Goal: Task Accomplishment & Management: Complete application form

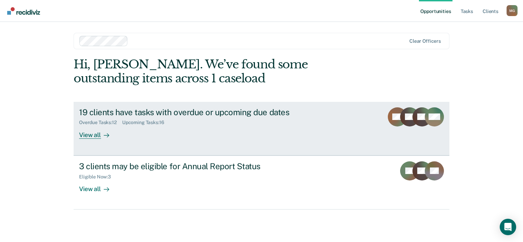
click at [91, 133] on div "View all" at bounding box center [98, 132] width 38 height 13
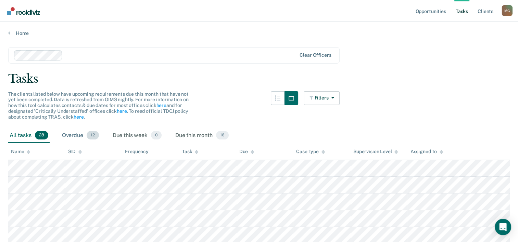
click at [78, 136] on div "Overdue 12" at bounding box center [81, 135] width 40 height 15
click at [460, 8] on link "Tasks" at bounding box center [461, 11] width 15 height 22
click at [19, 33] on link "Home" at bounding box center [259, 33] width 502 height 6
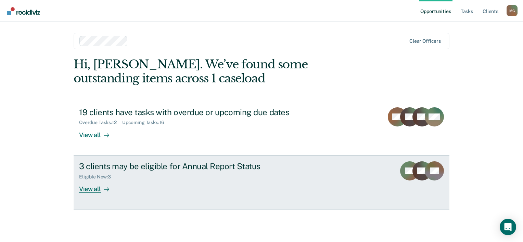
click at [92, 186] on div "View all" at bounding box center [98, 186] width 38 height 13
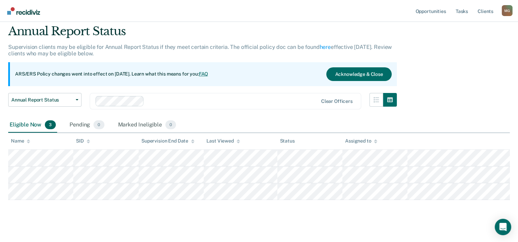
scroll to position [29, 0]
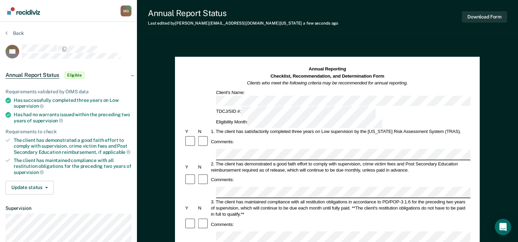
click at [244, 174] on div "Comments:" at bounding box center [327, 180] width 286 height 13
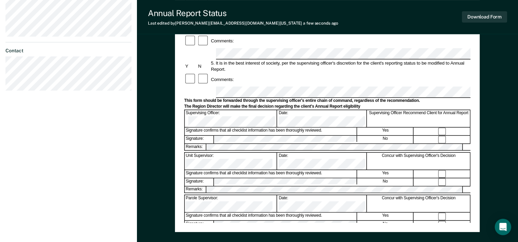
scroll to position [265, 0]
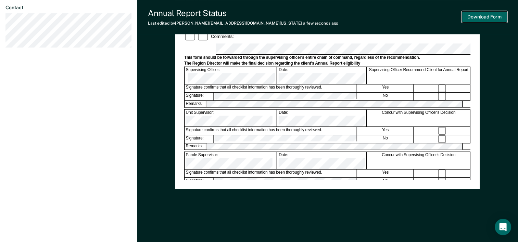
click at [480, 15] on button "Download Form" at bounding box center [484, 16] width 45 height 11
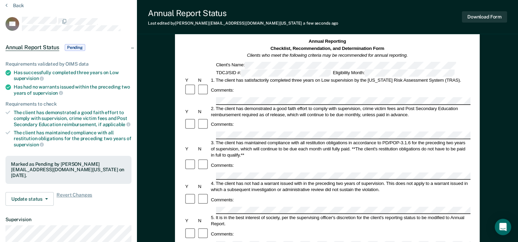
scroll to position [0, 0]
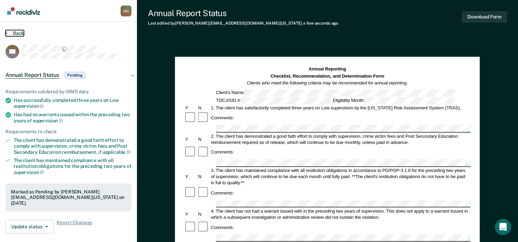
click at [13, 31] on button "Back" at bounding box center [14, 33] width 18 height 6
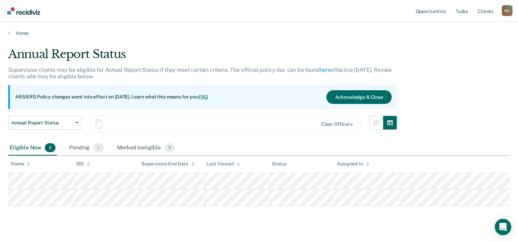
scroll to position [12, 0]
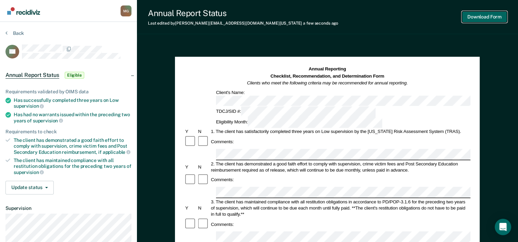
click at [482, 21] on button "Download Form" at bounding box center [484, 16] width 45 height 11
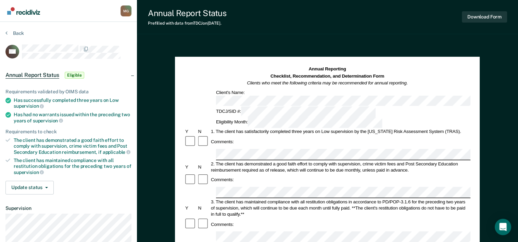
click at [239, 136] on div "Comments:" at bounding box center [327, 142] width 286 height 13
click at [238, 218] on div "Comments:" at bounding box center [327, 224] width 286 height 13
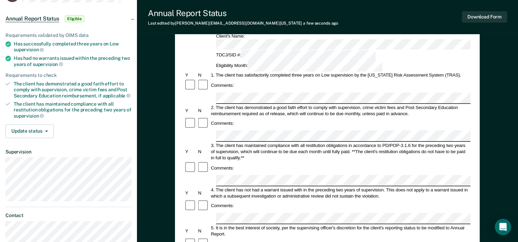
scroll to position [68, 0]
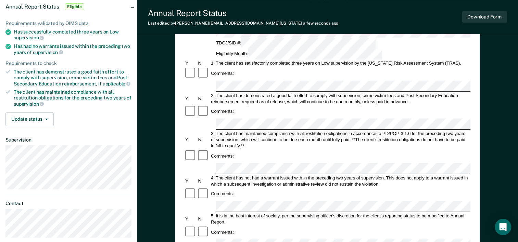
click at [238, 226] on div "Comments:" at bounding box center [327, 232] width 286 height 13
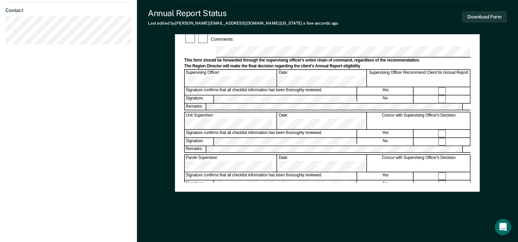
scroll to position [265, 0]
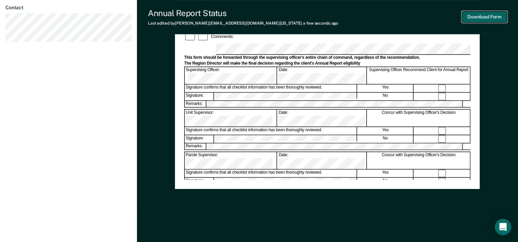
click at [489, 22] on button "Download Form" at bounding box center [484, 16] width 45 height 11
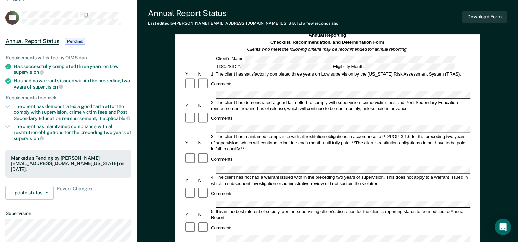
scroll to position [0, 0]
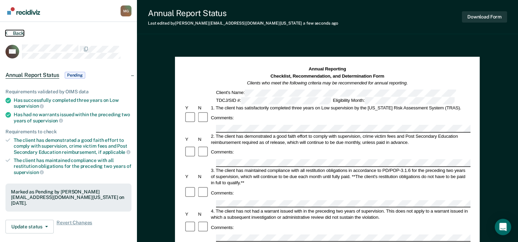
click at [19, 34] on button "Back" at bounding box center [14, 33] width 18 height 6
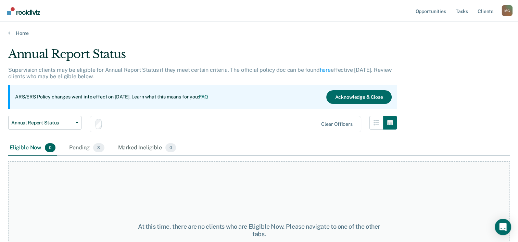
scroll to position [12, 0]
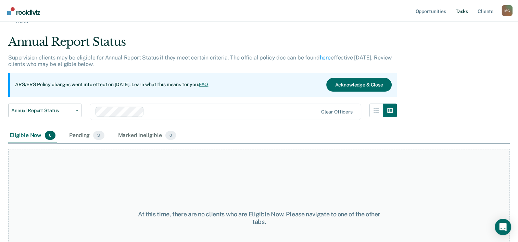
click at [457, 10] on link "Tasks" at bounding box center [461, 11] width 15 height 22
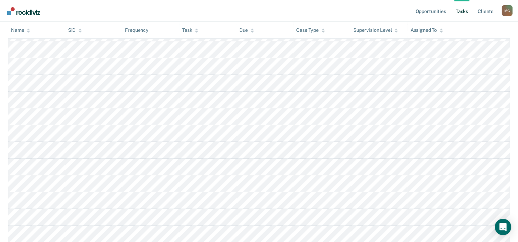
scroll to position [140, 0]
